Goal: Information Seeking & Learning: Learn about a topic

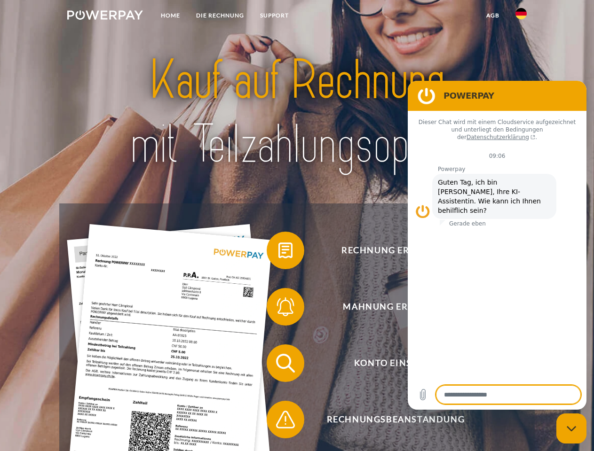
click at [105, 16] on img at bounding box center [105, 14] width 76 height 9
click at [521, 16] on img at bounding box center [520, 13] width 11 height 11
click at [492, 16] on link "agb" at bounding box center [492, 15] width 29 height 17
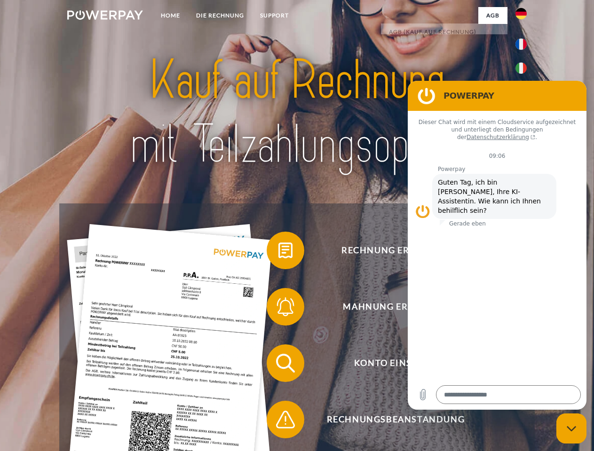
click at [278, 252] on span at bounding box center [271, 250] width 47 height 47
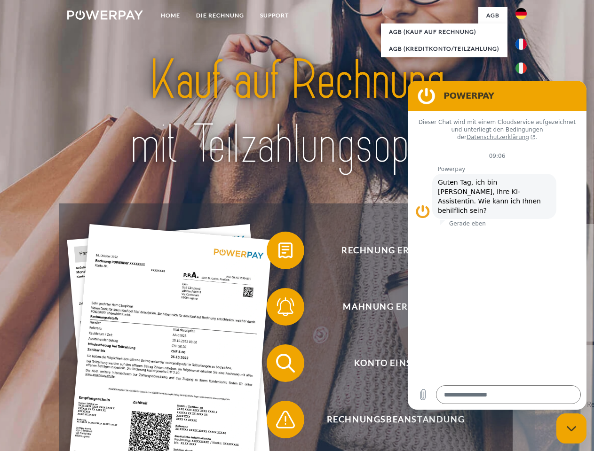
click at [278, 309] on span at bounding box center [271, 306] width 47 height 47
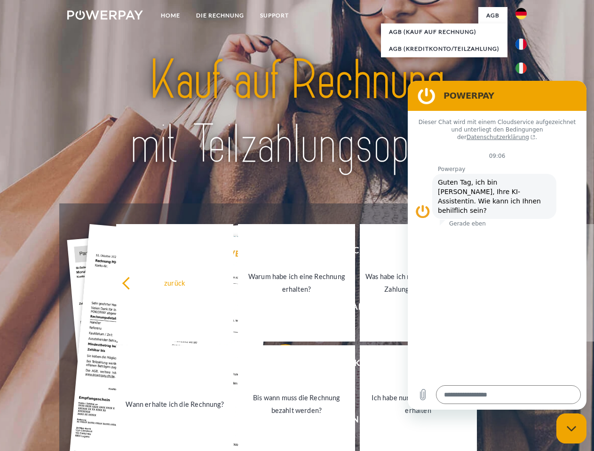
click at [278, 365] on link "Bis wann muss die Rechnung bezahlt werden?" at bounding box center [296, 404] width 117 height 118
click at [278, 422] on span at bounding box center [271, 419] width 47 height 47
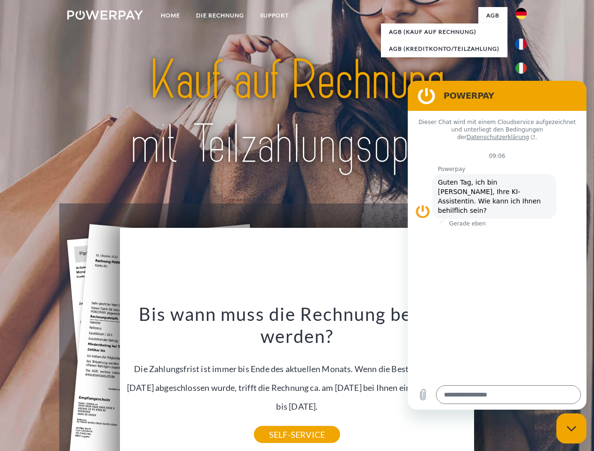
click at [571, 429] on icon "Messaging-Fenster schließen" at bounding box center [571, 429] width 10 height 6
type textarea "*"
